Goal: Connect with others: Participate in discussion

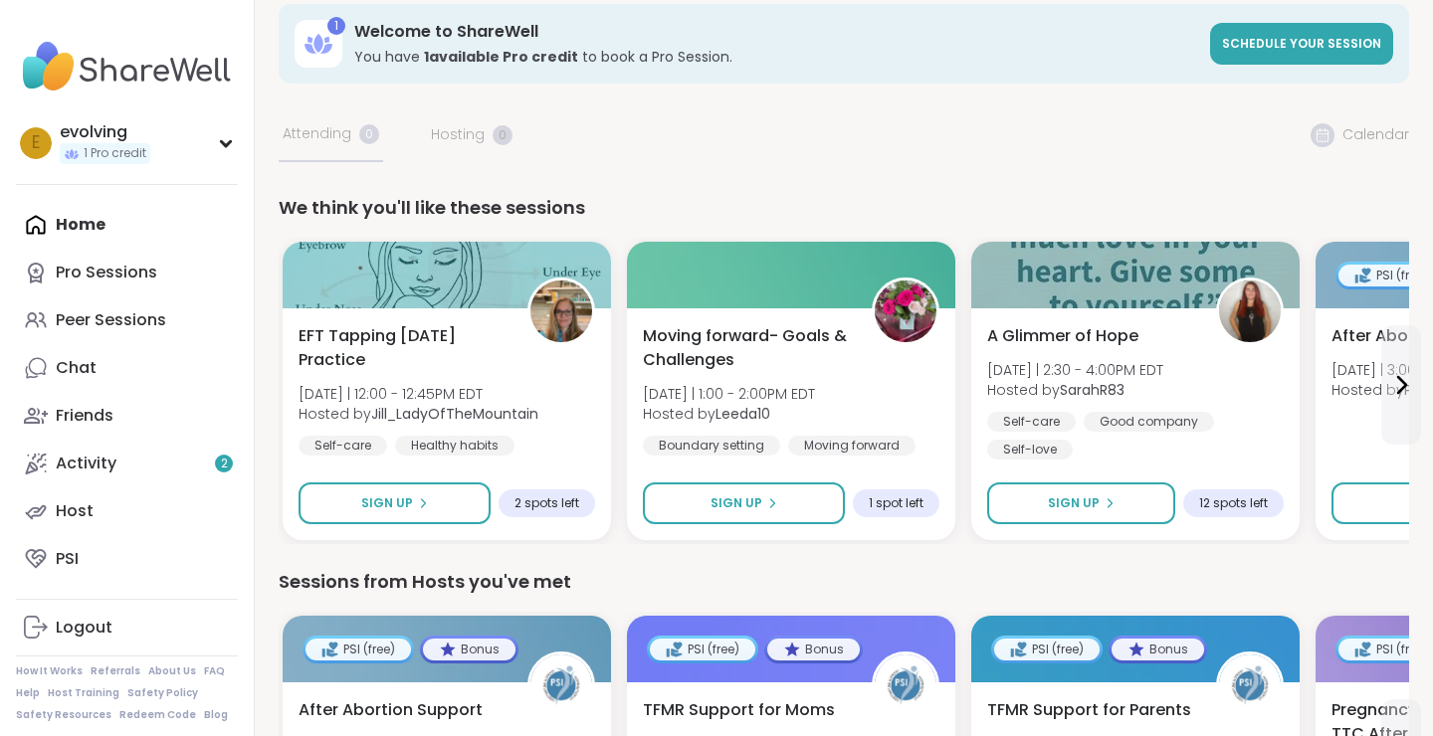
scroll to position [22, 0]
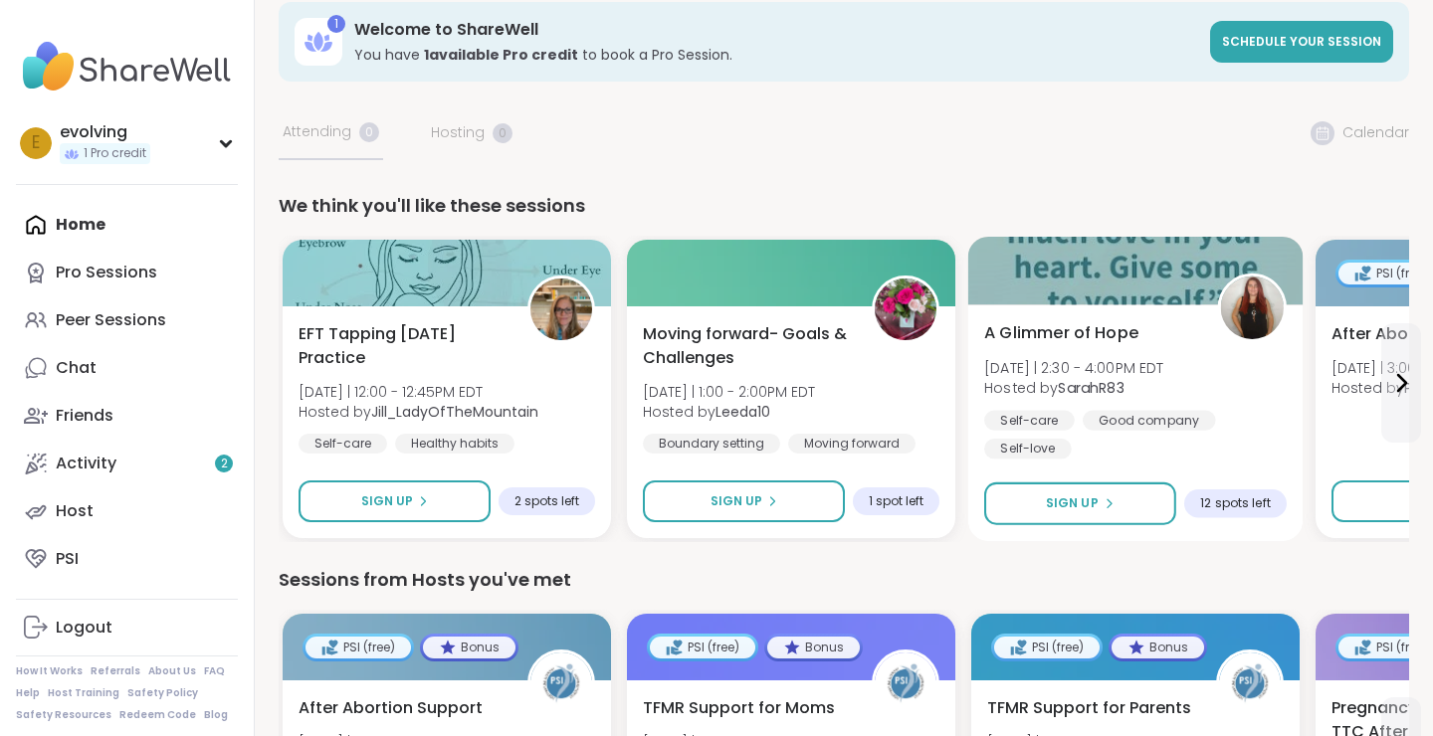
click at [1091, 284] on div at bounding box center [1135, 271] width 335 height 68
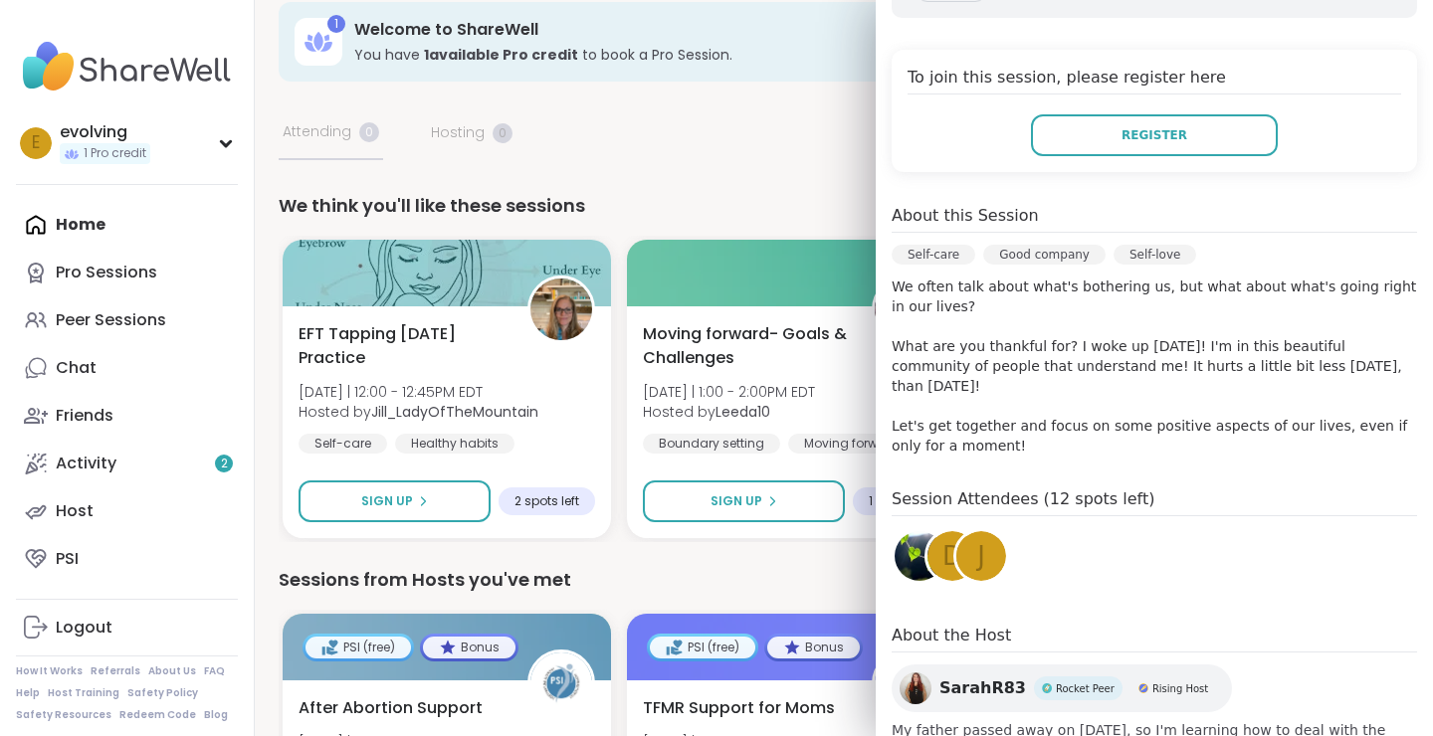
scroll to position [482, 0]
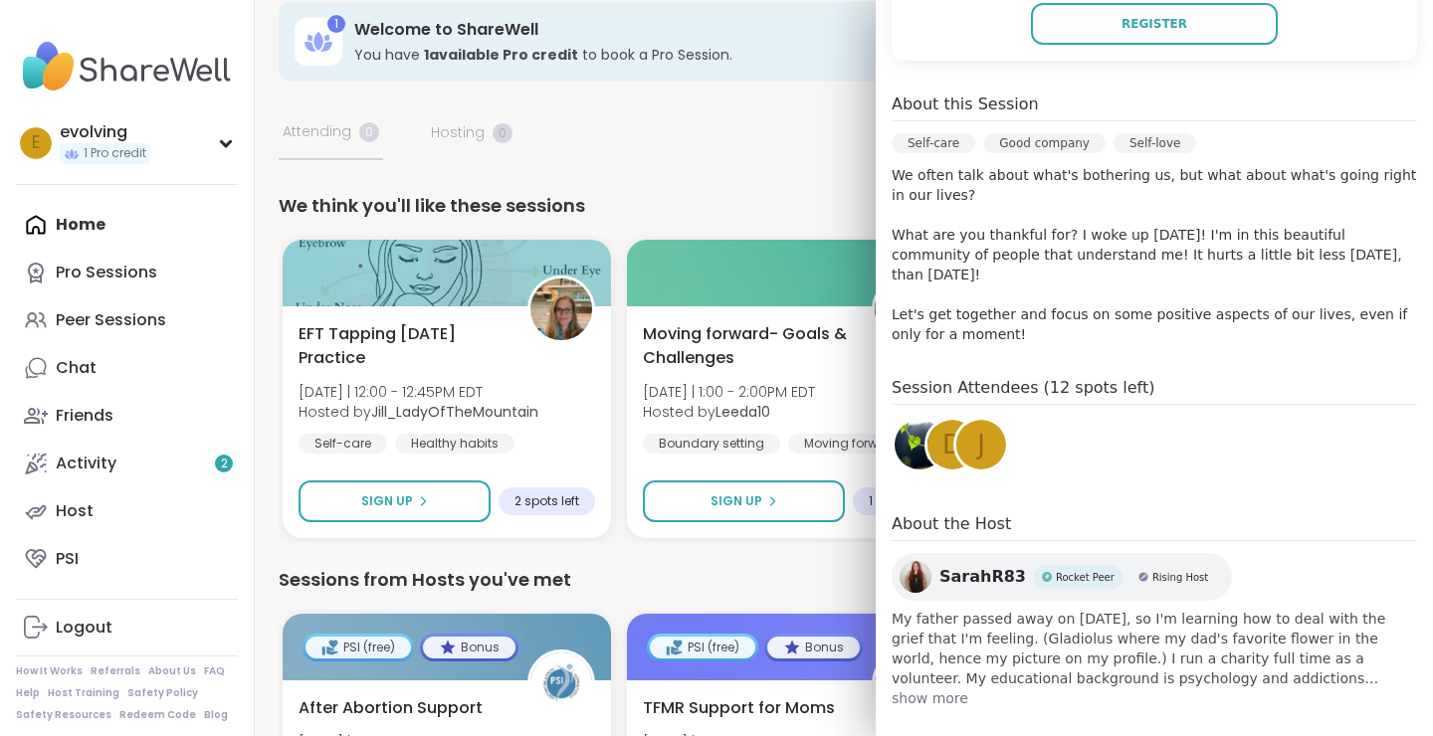
click at [946, 689] on span "show more" at bounding box center [1154, 699] width 525 height 20
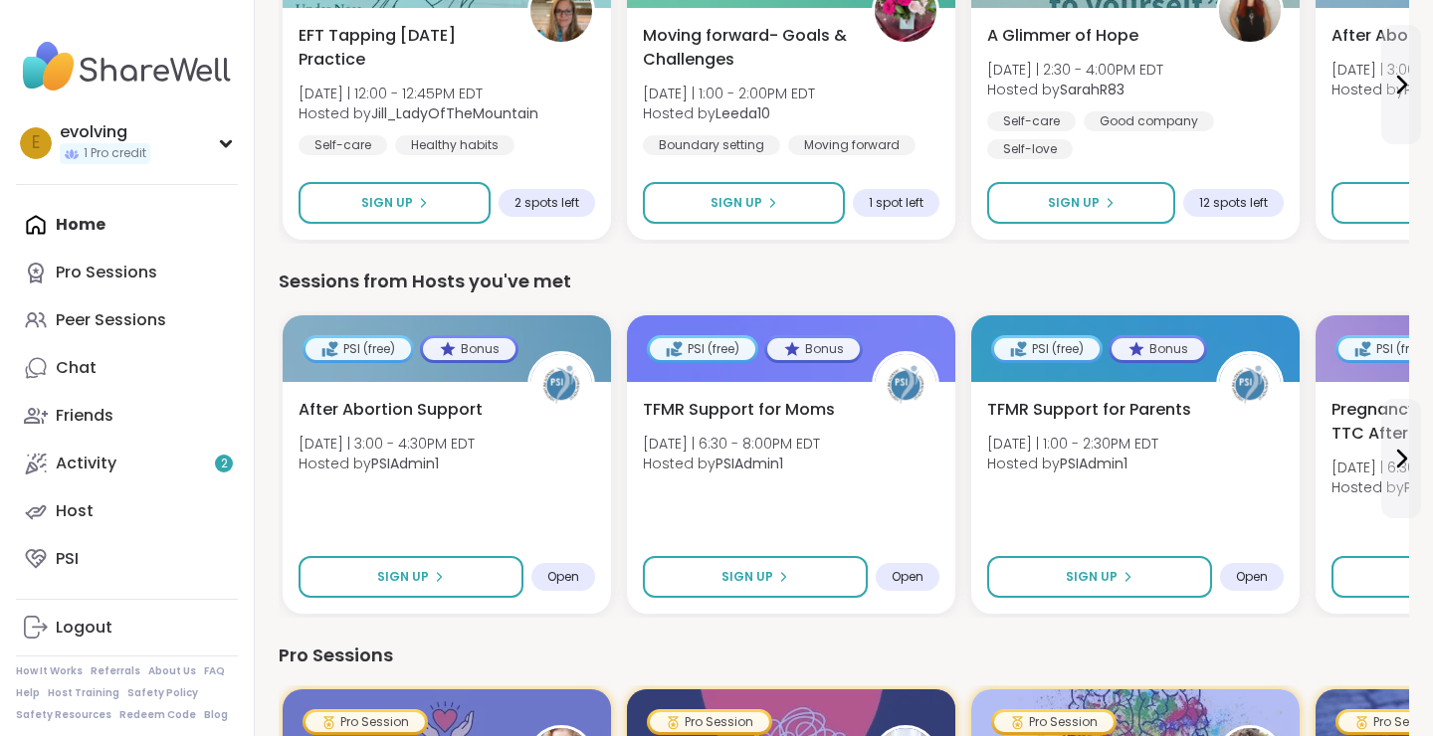
scroll to position [321, 0]
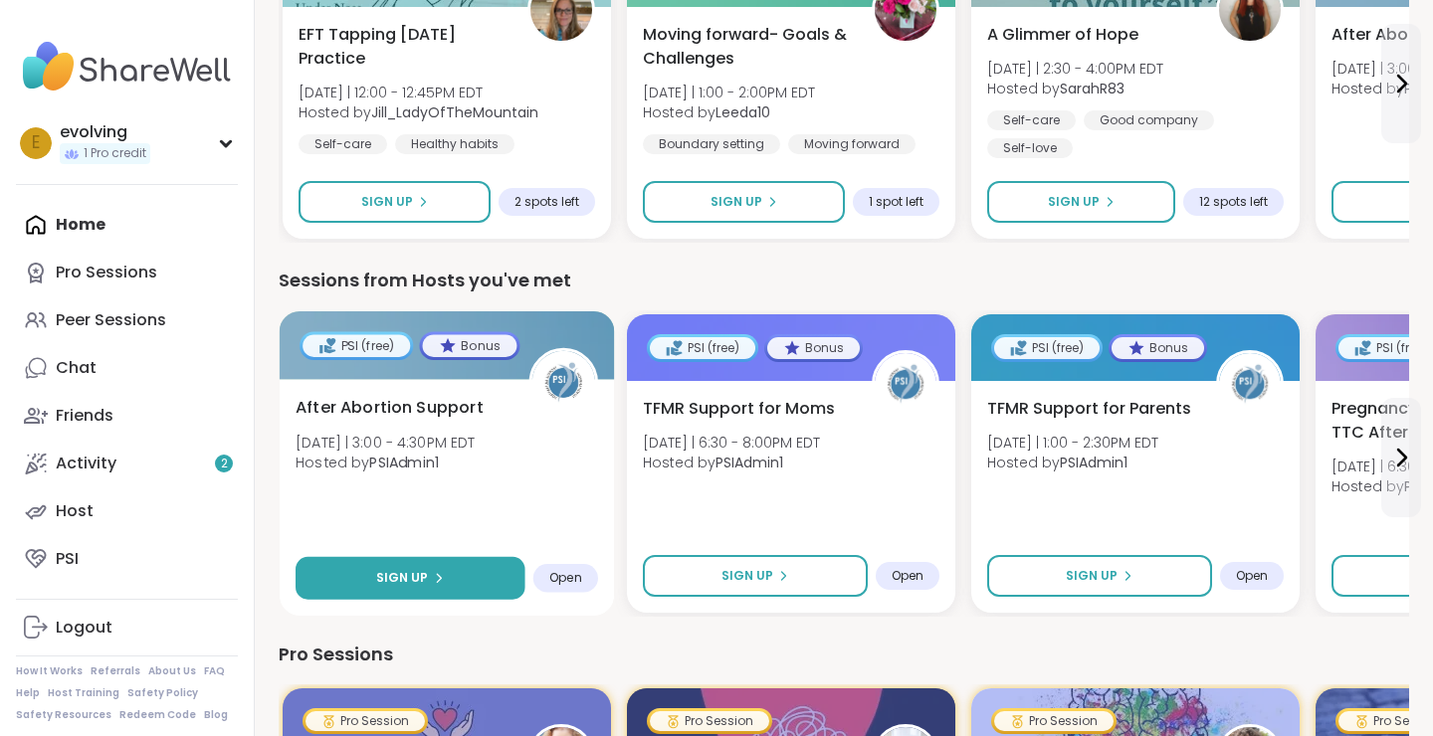
click at [423, 581] on span "Sign Up" at bounding box center [402, 578] width 53 height 18
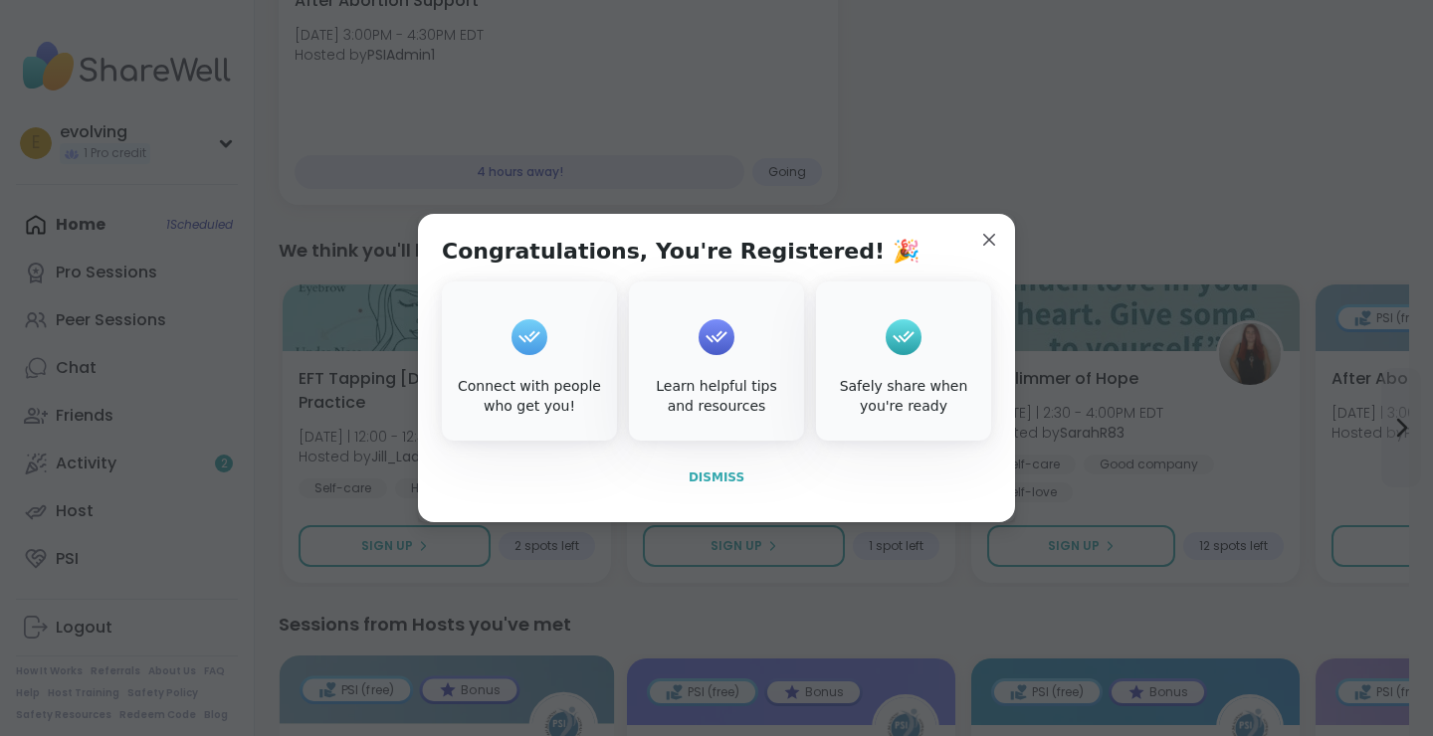
click at [721, 472] on span "Dismiss" at bounding box center [717, 478] width 56 height 14
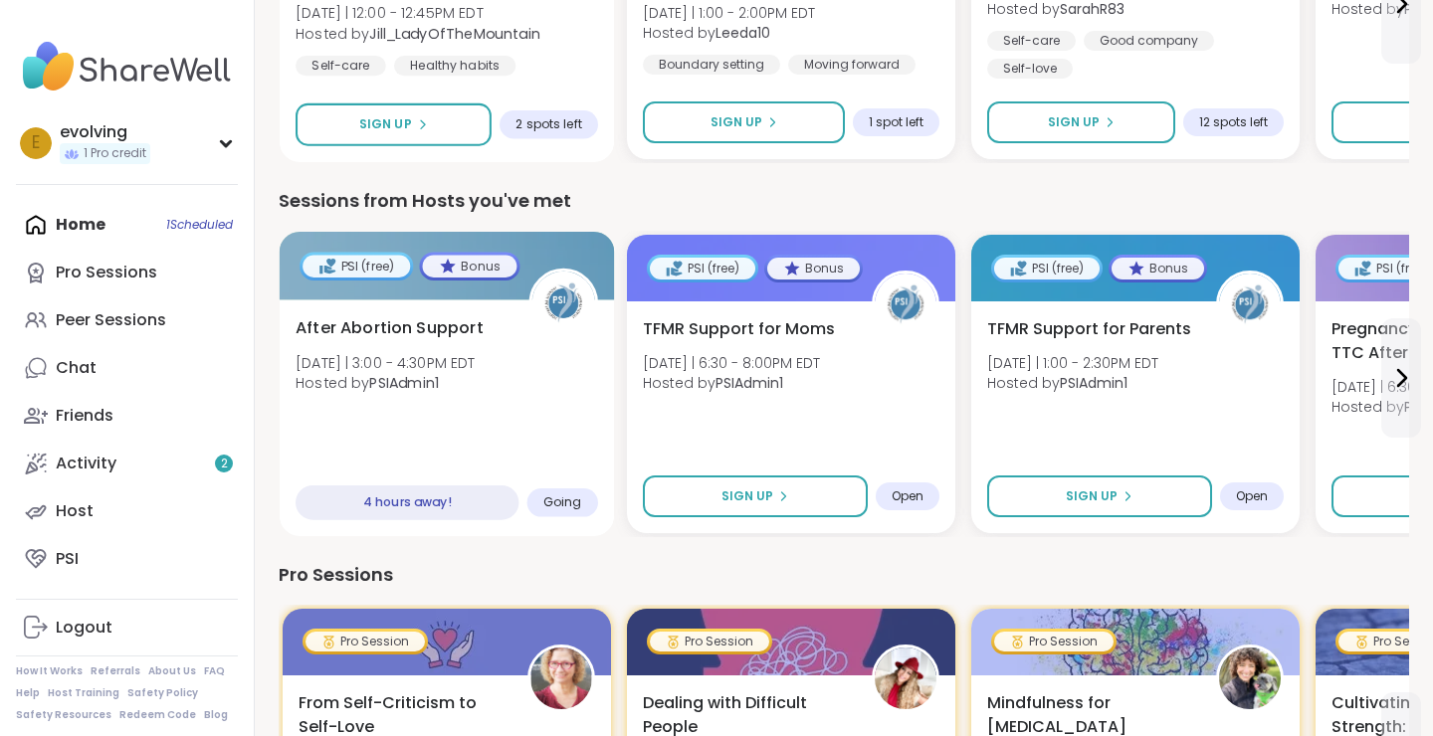
scroll to position [746, 0]
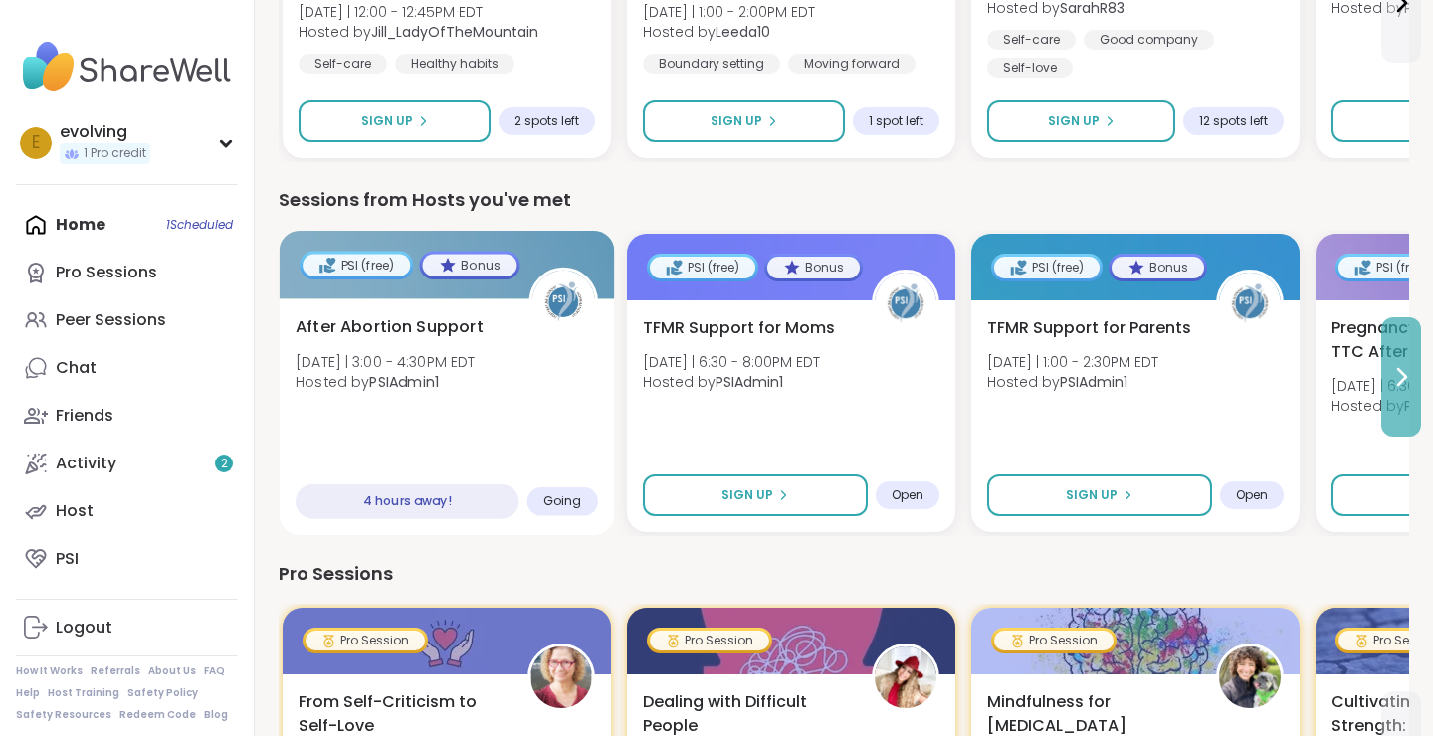
click at [1403, 374] on icon at bounding box center [1402, 377] width 8 height 16
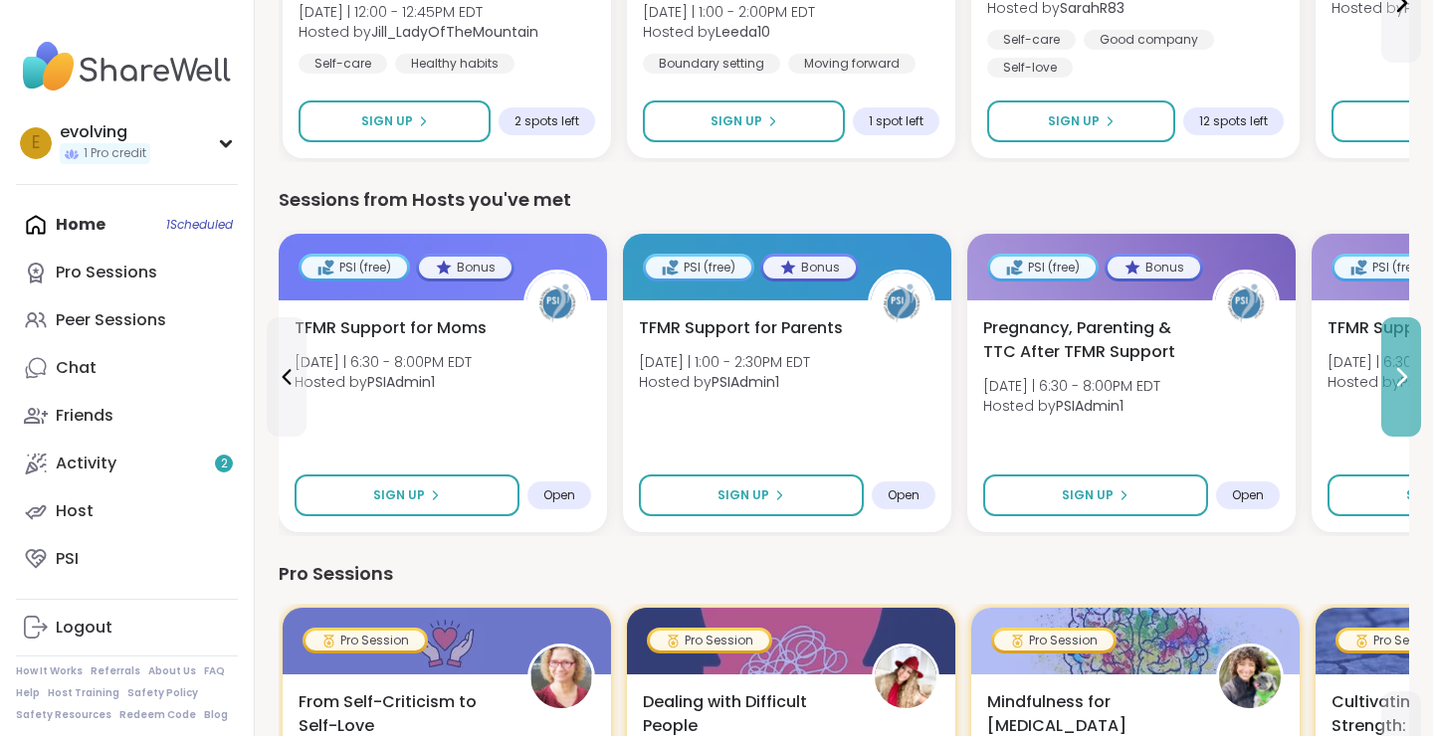
click at [1403, 374] on icon at bounding box center [1402, 377] width 8 height 16
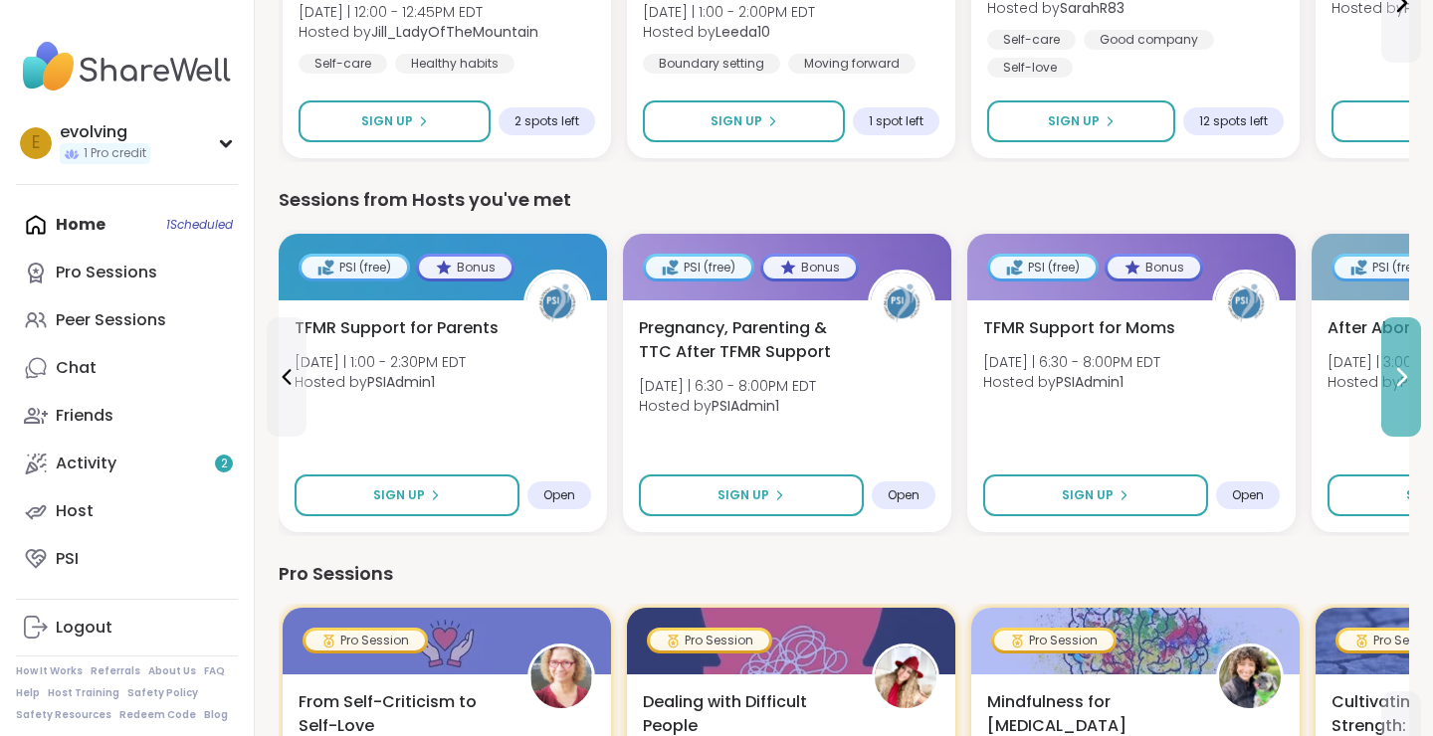
click at [1403, 374] on icon at bounding box center [1402, 377] width 8 height 16
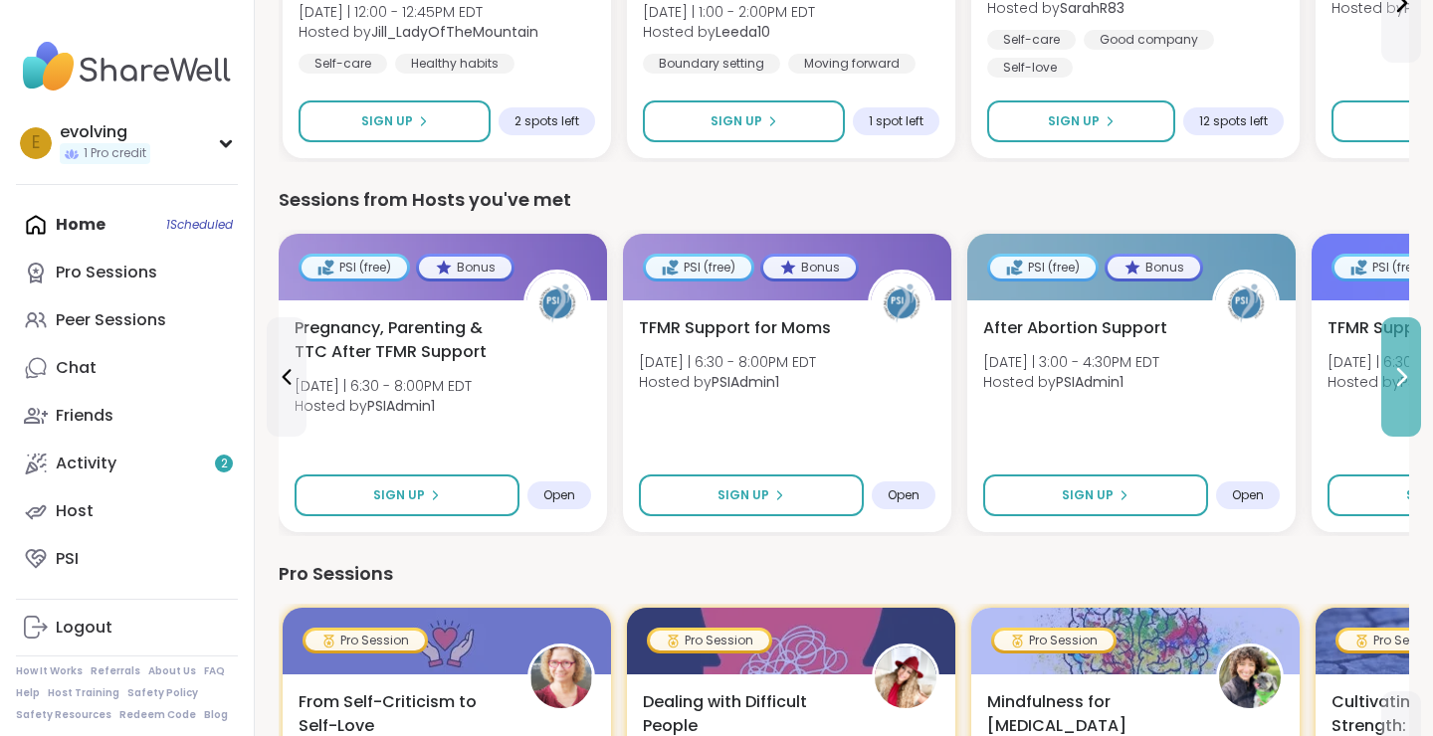
click at [1403, 374] on icon at bounding box center [1402, 377] width 8 height 16
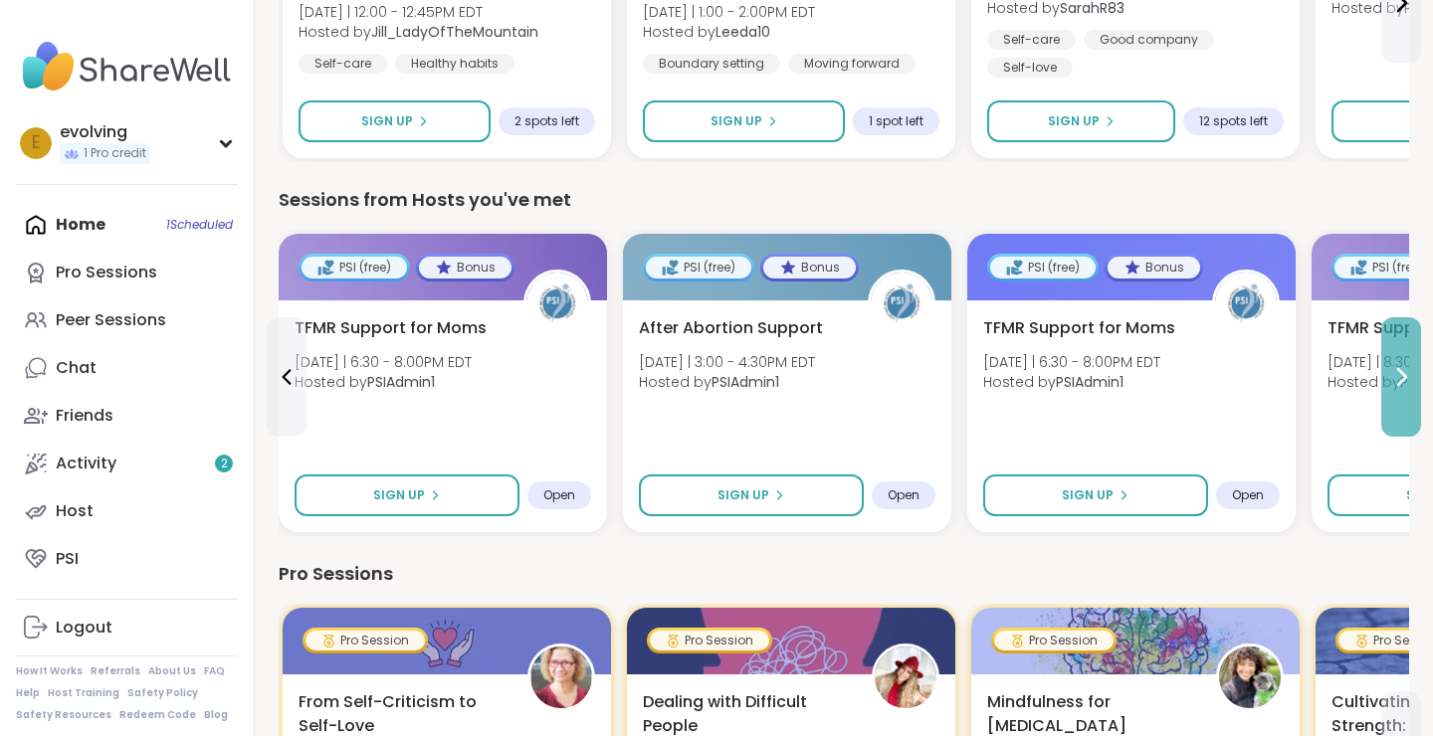
click at [1403, 374] on icon at bounding box center [1402, 377] width 8 height 16
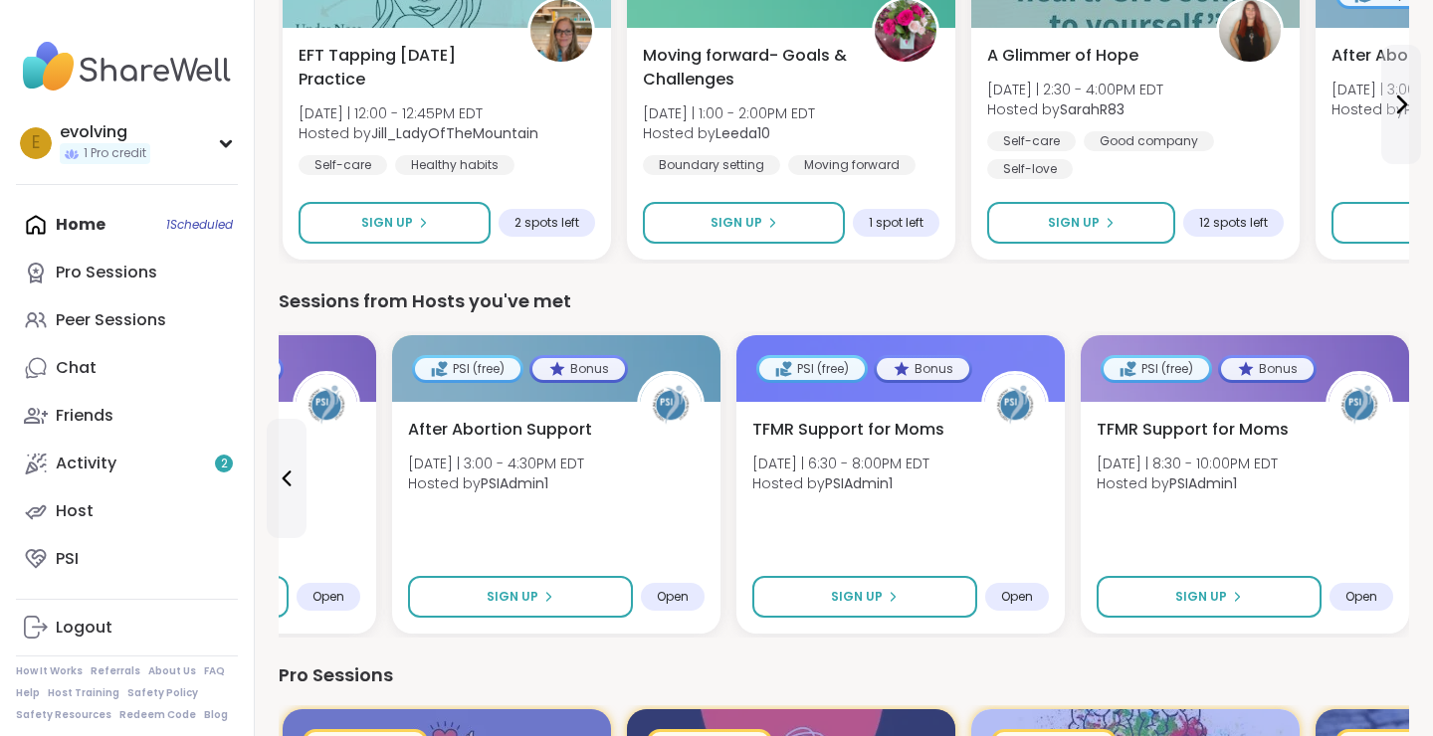
scroll to position [644, 0]
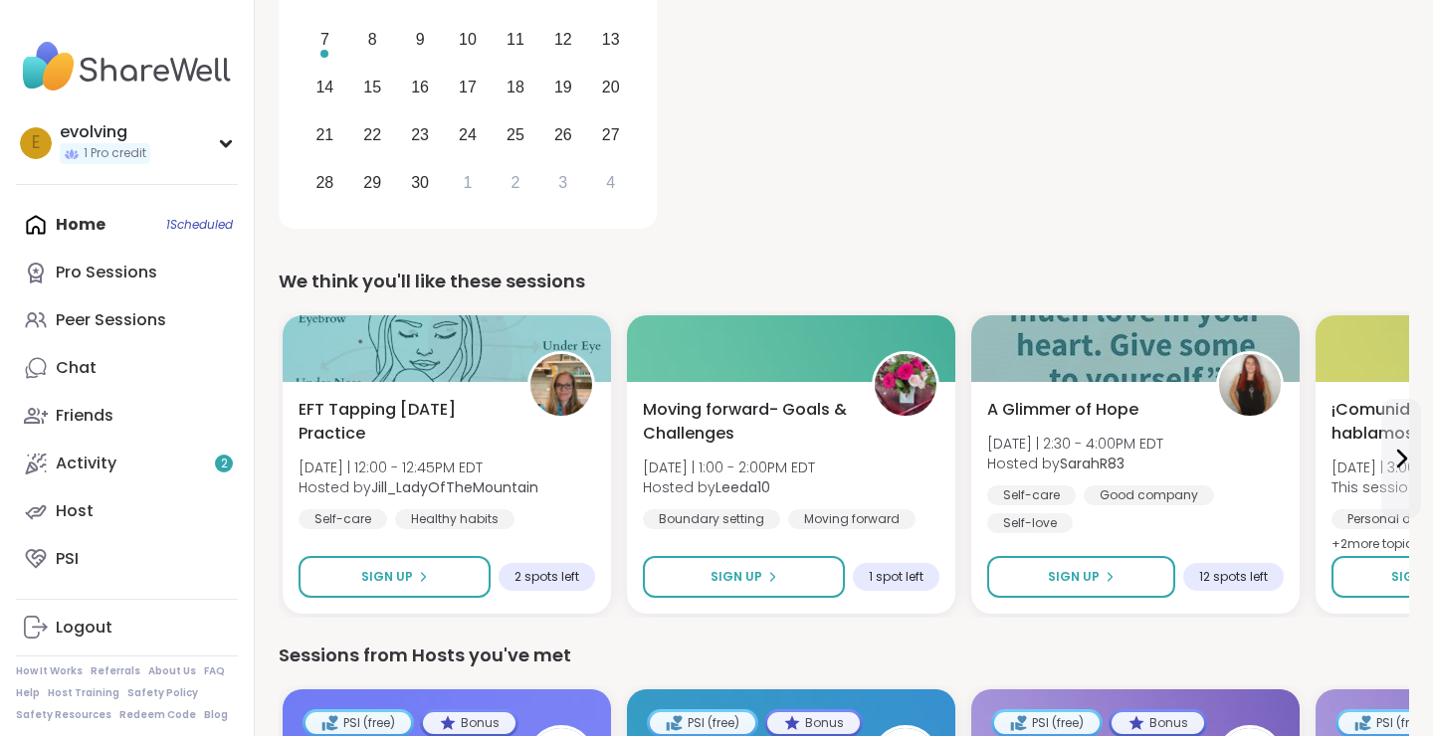
scroll to position [399, 0]
